Goal: Navigation & Orientation: Find specific page/section

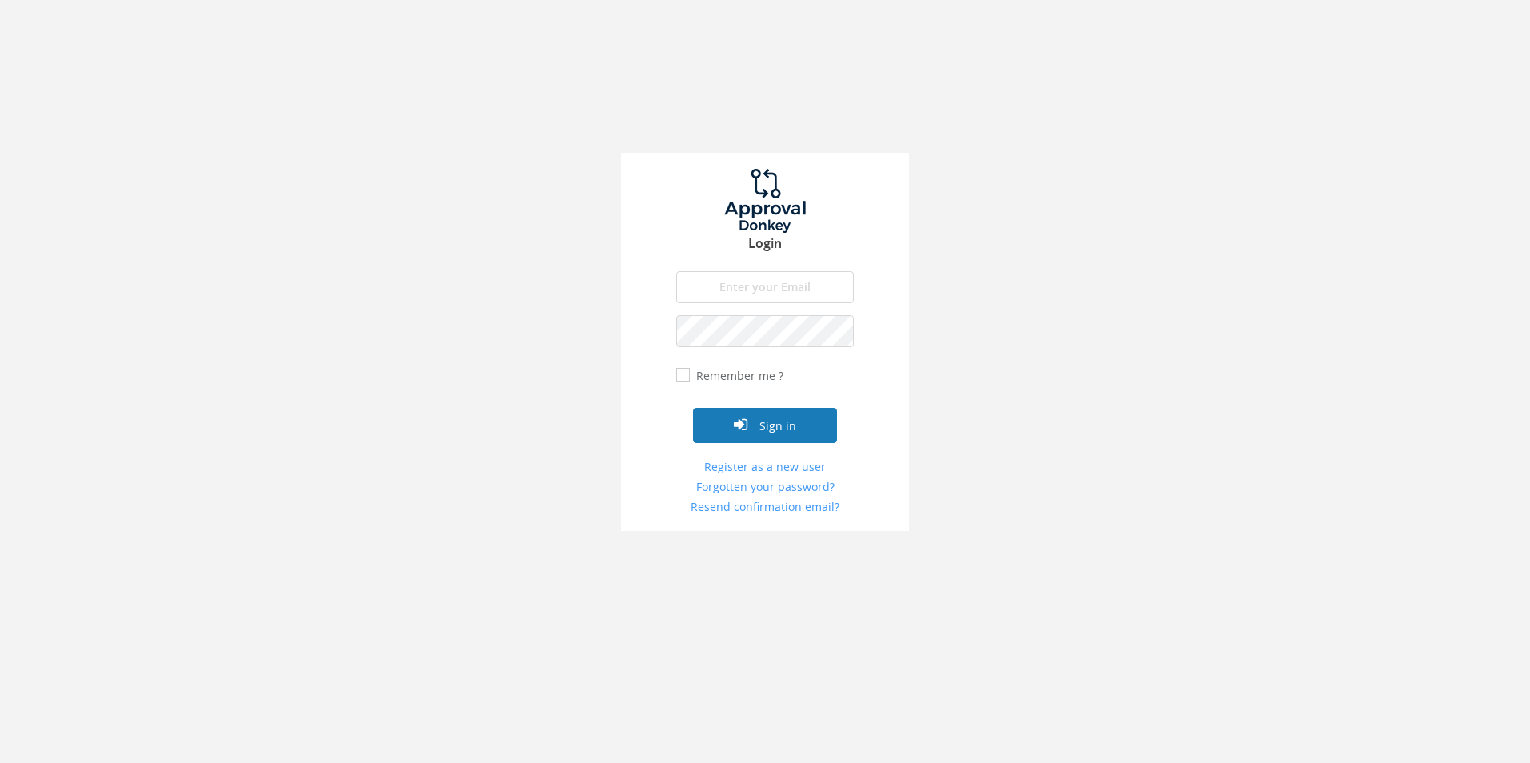
type input "[PERSON_NAME][EMAIL_ADDRESS][DOMAIN_NAME]"
click at [763, 421] on button "Sign in" at bounding box center [765, 425] width 144 height 35
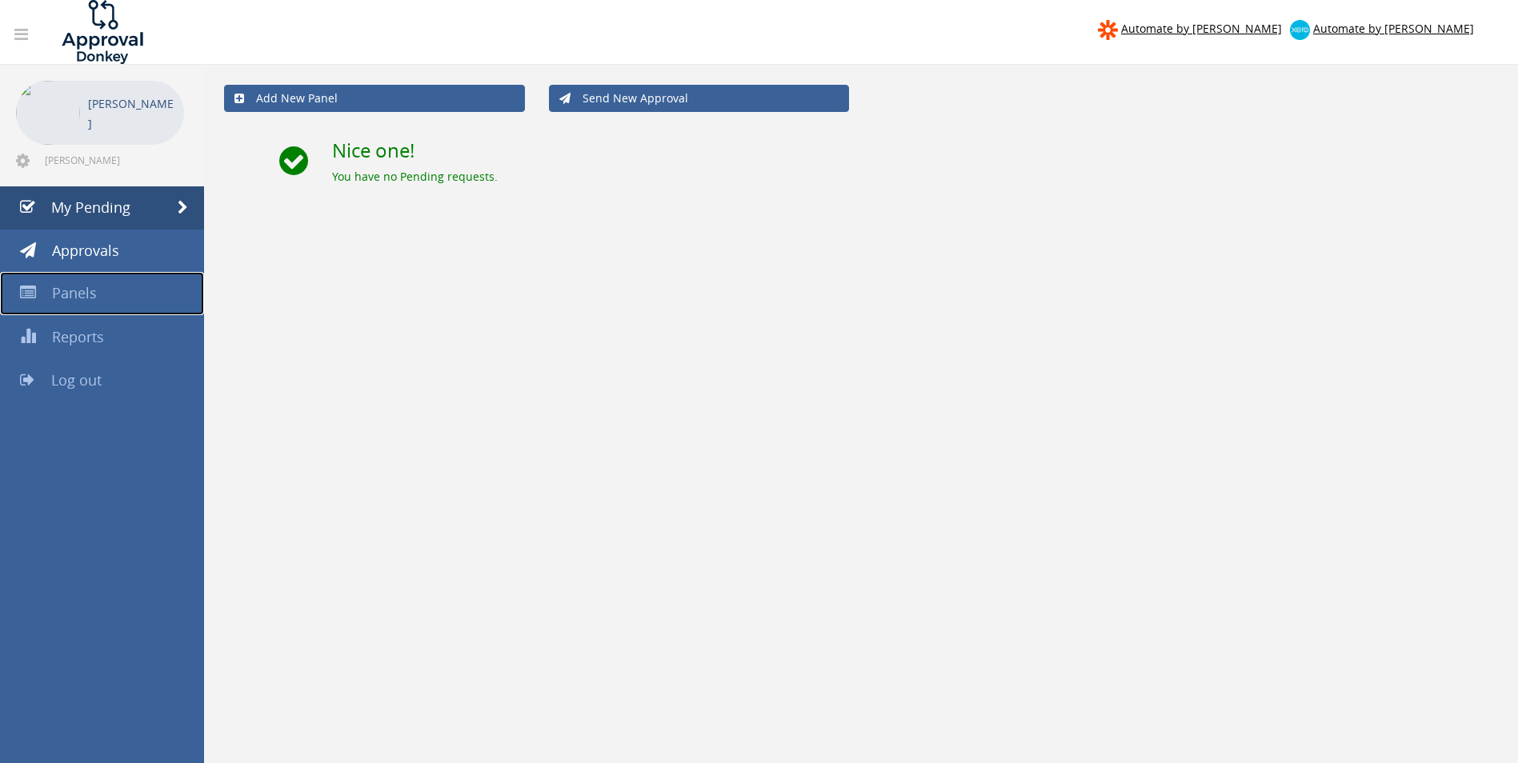
click at [55, 294] on span "Panels" at bounding box center [74, 292] width 45 height 19
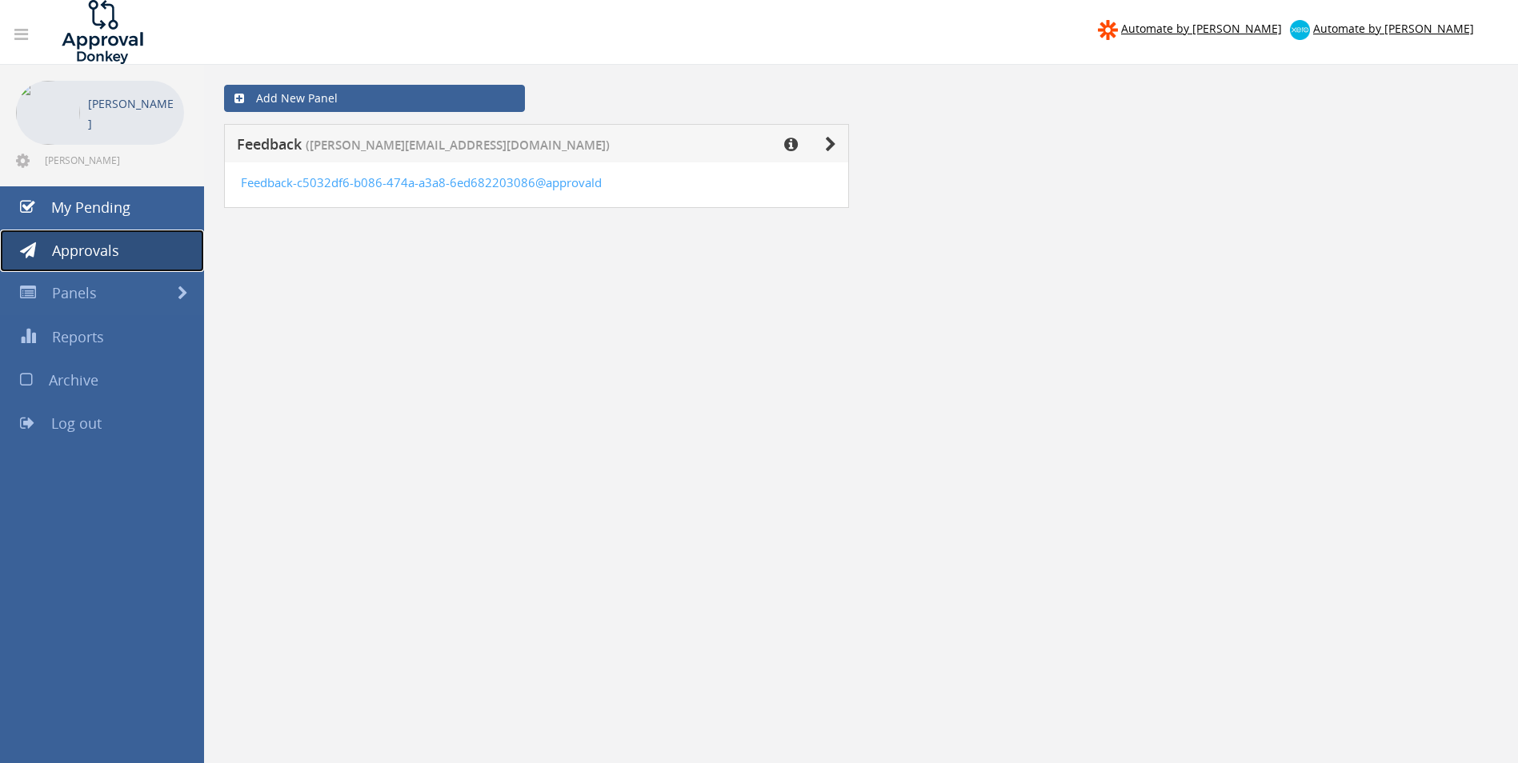
click at [82, 250] on span "Approvals" at bounding box center [85, 250] width 67 height 19
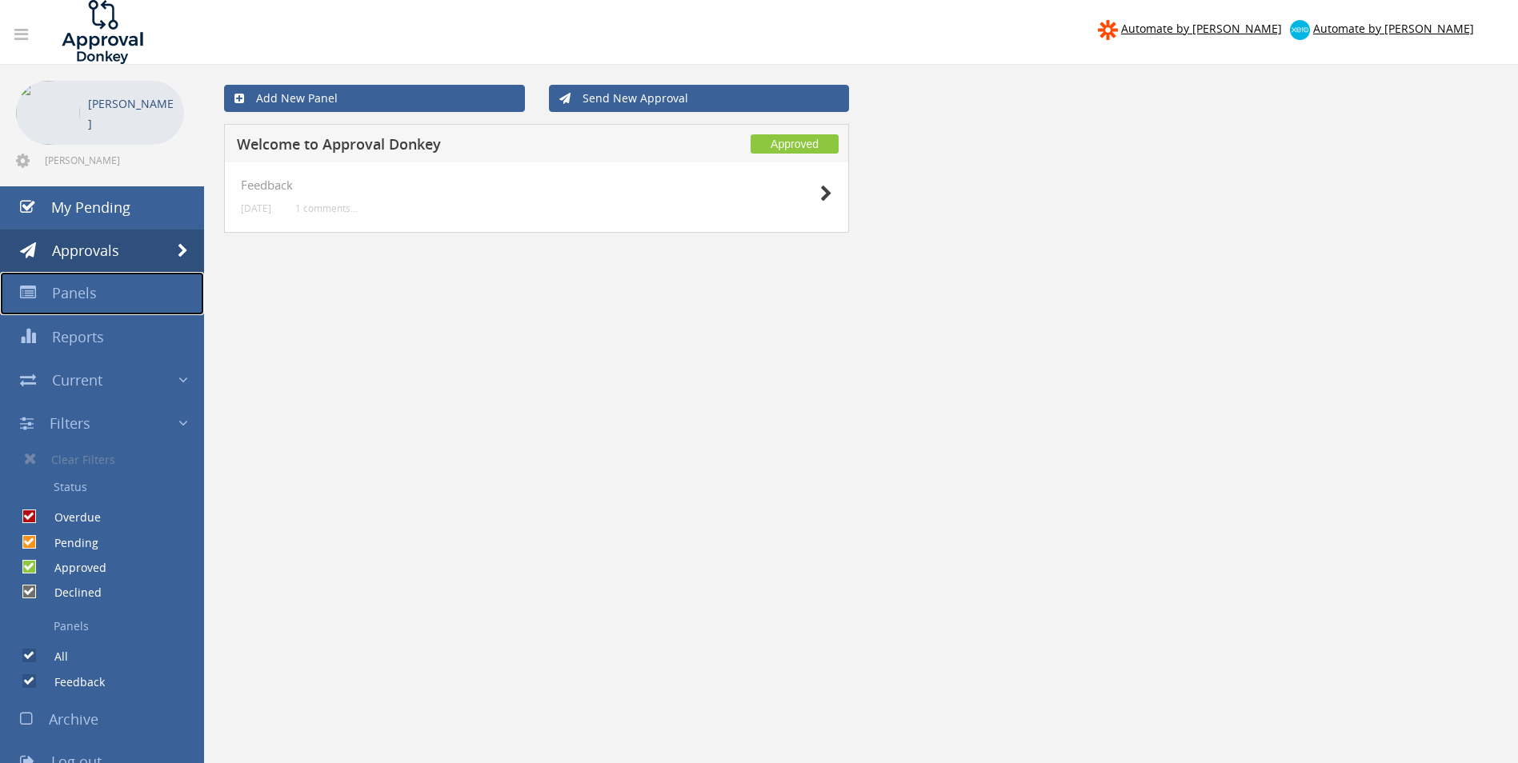
click at [71, 286] on span "Panels" at bounding box center [74, 292] width 45 height 19
